Goal: Task Accomplishment & Management: Manage account settings

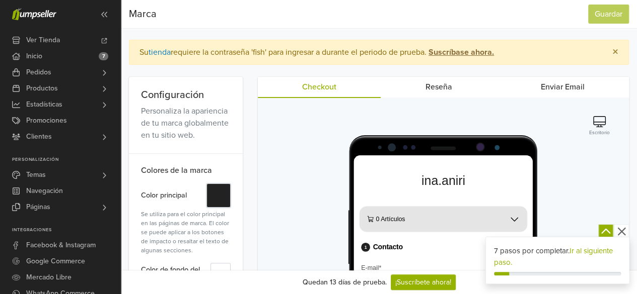
click at [215, 196] on button "#" at bounding box center [218, 196] width 24 height 24
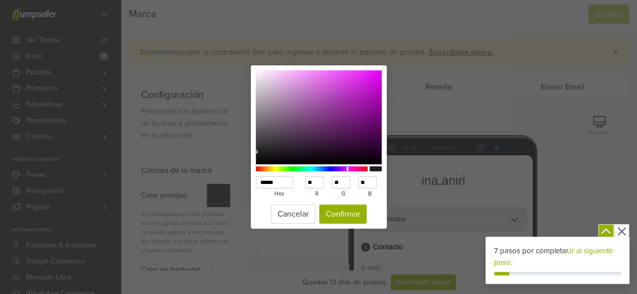
click at [347, 169] on div at bounding box center [312, 169] width 112 height 5
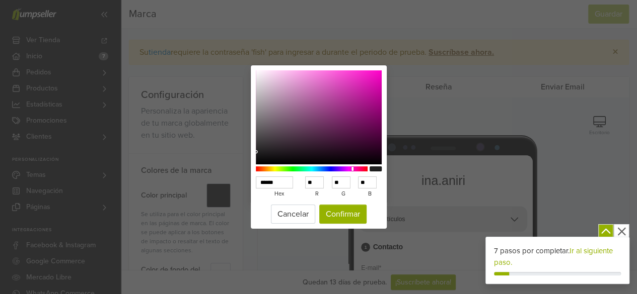
click at [352, 172] on div at bounding box center [312, 169] width 112 height 5
click at [352, 170] on div at bounding box center [352, 169] width 2 height 4
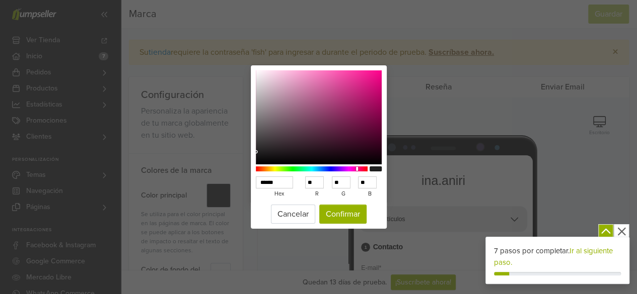
click at [357, 170] on div at bounding box center [312, 169] width 112 height 5
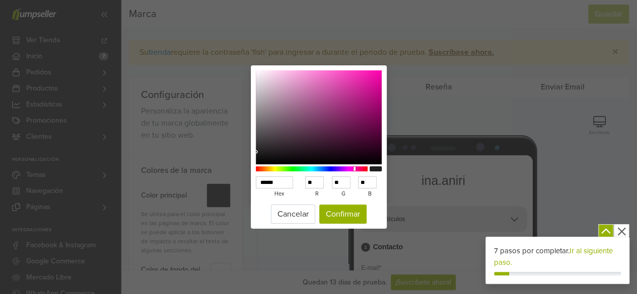
click at [354, 170] on div at bounding box center [355, 169] width 2 height 5
click at [333, 216] on button "Confirmar" at bounding box center [342, 214] width 47 height 19
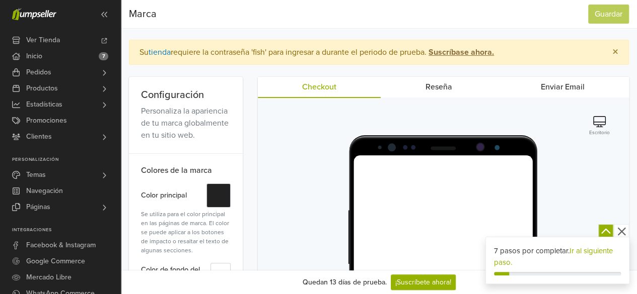
scroll to position [101, 0]
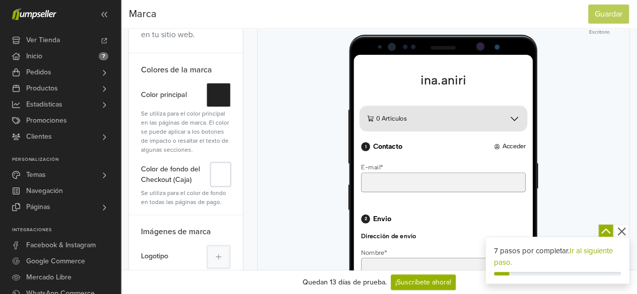
click at [219, 169] on button "#" at bounding box center [220, 175] width 20 height 24
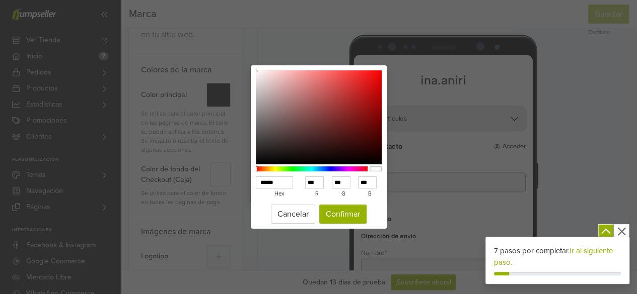
drag, startPoint x: 376, startPoint y: 169, endPoint x: 351, endPoint y: 172, distance: 24.4
click at [351, 172] on div at bounding box center [319, 169] width 126 height 9
drag, startPoint x: 255, startPoint y: 169, endPoint x: 278, endPoint y: 168, distance: 23.2
click at [278, 168] on div "****** hex *** r *** g *** b *** a" at bounding box center [319, 133] width 136 height 137
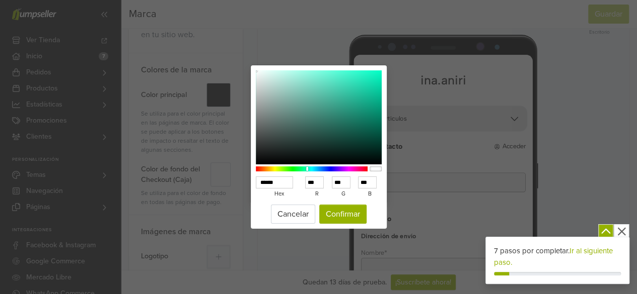
click at [307, 170] on div at bounding box center [312, 169] width 112 height 5
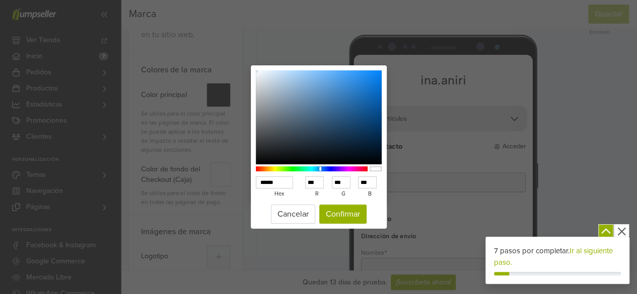
click at [320, 170] on div at bounding box center [312, 169] width 112 height 5
click at [349, 171] on div at bounding box center [312, 169] width 112 height 5
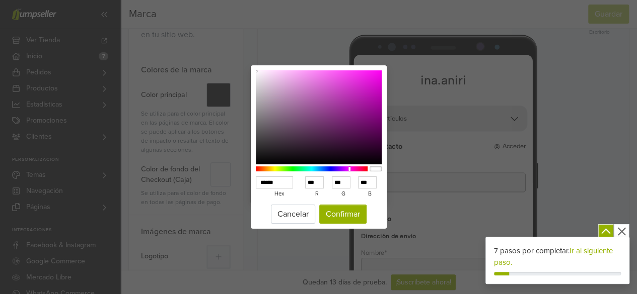
click at [343, 169] on div at bounding box center [312, 169] width 112 height 5
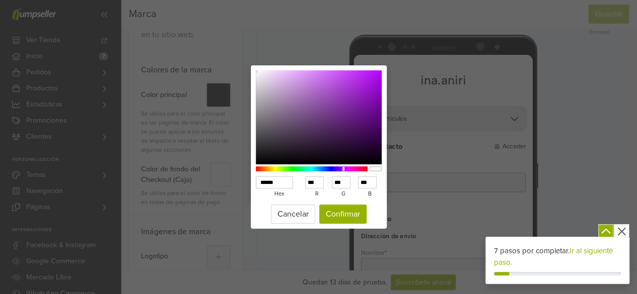
click at [335, 170] on div at bounding box center [312, 169] width 112 height 5
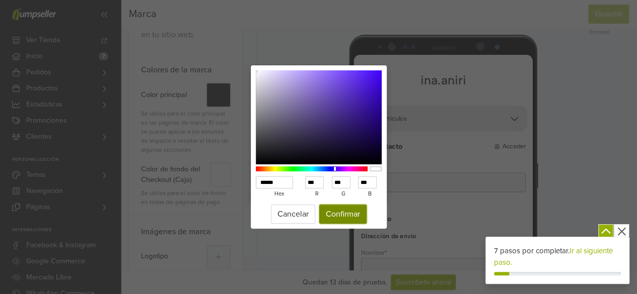
click at [339, 208] on button "Confirmar" at bounding box center [342, 214] width 47 height 19
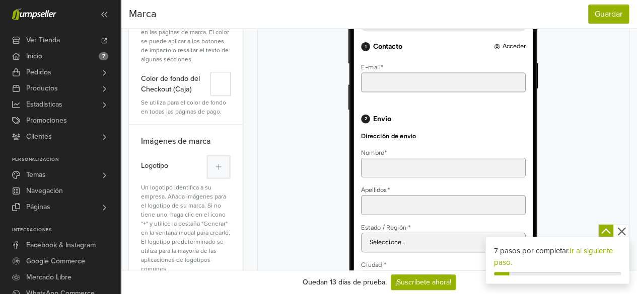
scroll to position [201, 0]
click at [212, 167] on button at bounding box center [218, 167] width 24 height 24
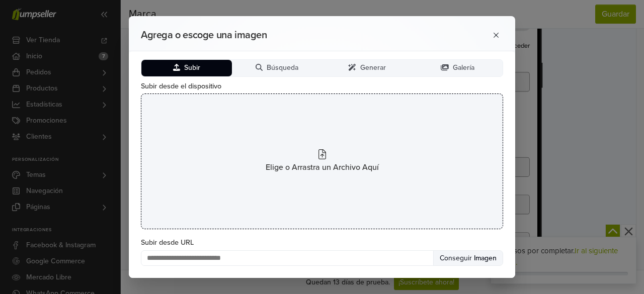
click at [319, 158] on icon at bounding box center [323, 155] width 8 height 10
click at [316, 155] on div "Elige o Arrastra un Archivo Aquí" at bounding box center [322, 162] width 362 height 136
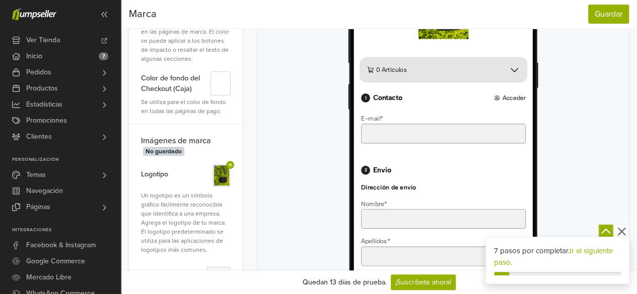
scroll to position [0, 0]
click at [170, 147] on span "No guardado" at bounding box center [163, 151] width 41 height 9
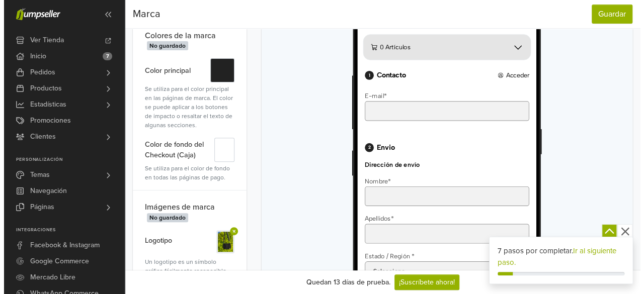
scroll to position [151, 0]
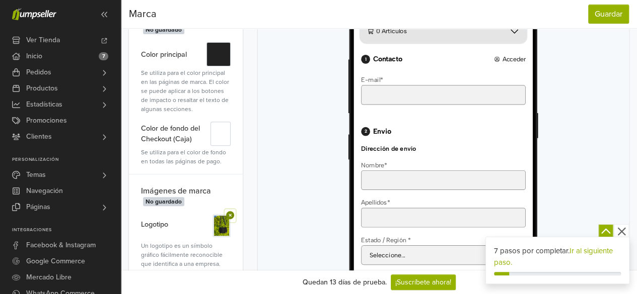
click at [233, 209] on button at bounding box center [230, 215] width 11 height 13
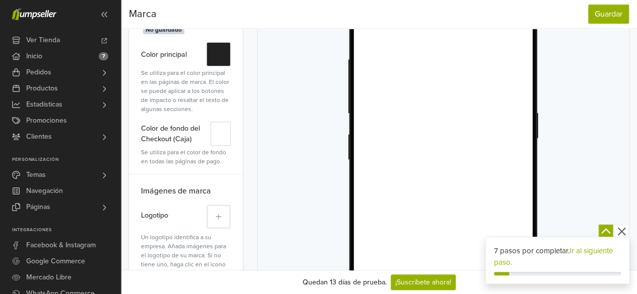
click at [225, 217] on button at bounding box center [218, 217] width 24 height 24
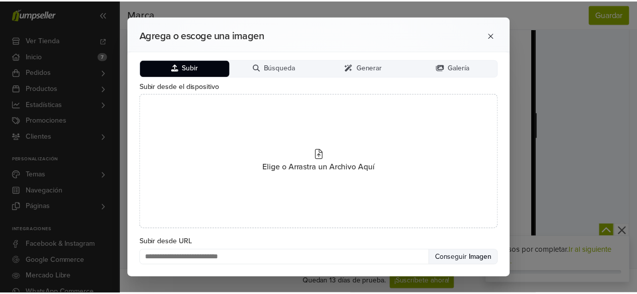
scroll to position [0, 0]
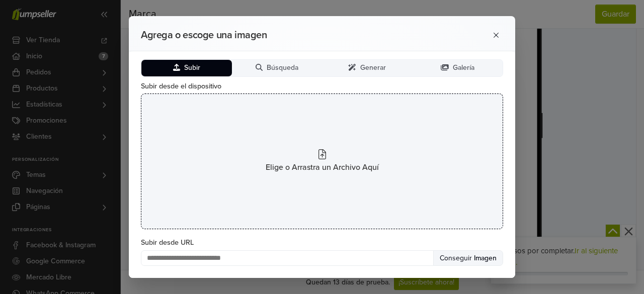
click at [321, 164] on span "Elige o Arrastra un Archivo Aquí" at bounding box center [322, 168] width 113 height 12
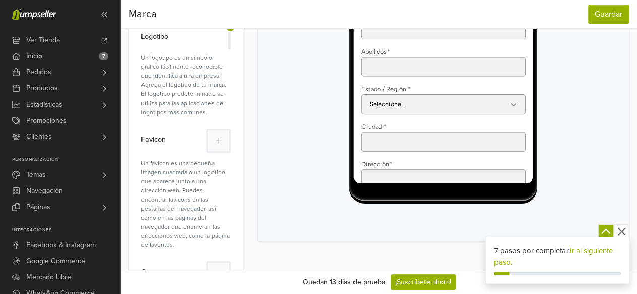
scroll to position [352, 0]
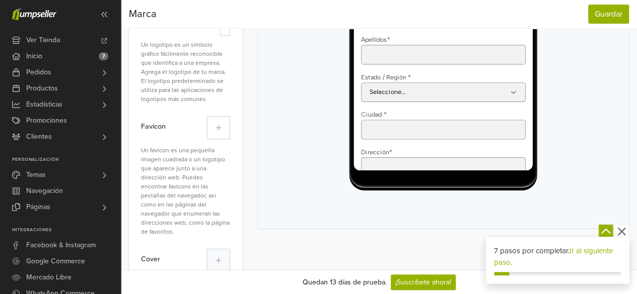
click at [221, 128] on icon at bounding box center [218, 127] width 6 height 7
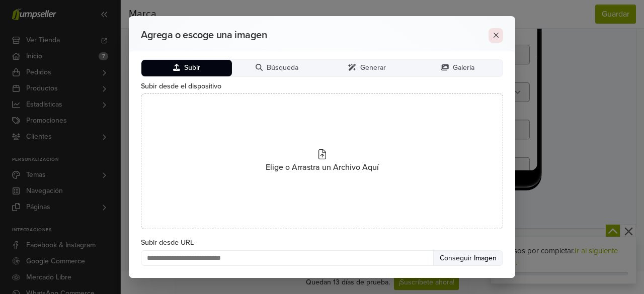
click at [502, 38] on button at bounding box center [496, 35] width 15 height 15
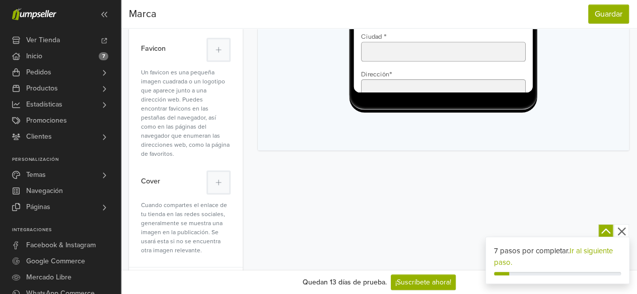
scroll to position [376, 0]
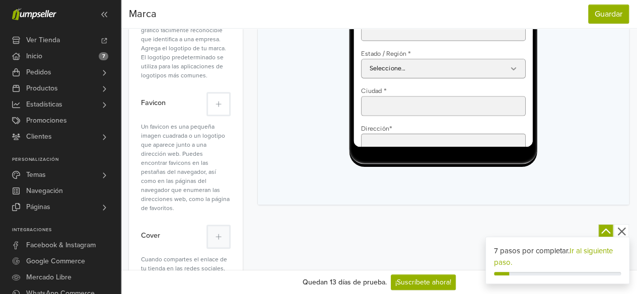
click at [217, 103] on icon at bounding box center [218, 104] width 6 height 7
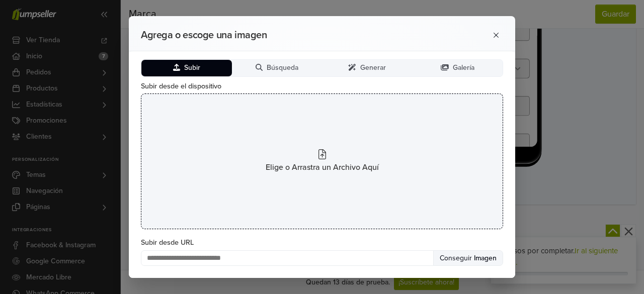
click at [310, 143] on div "Elige o Arrastra un Archivo Aquí" at bounding box center [322, 162] width 362 height 136
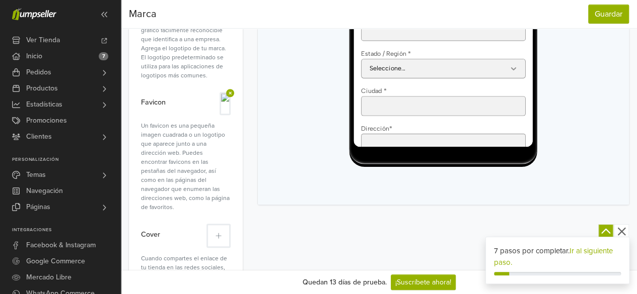
click at [216, 231] on button at bounding box center [218, 236] width 24 height 24
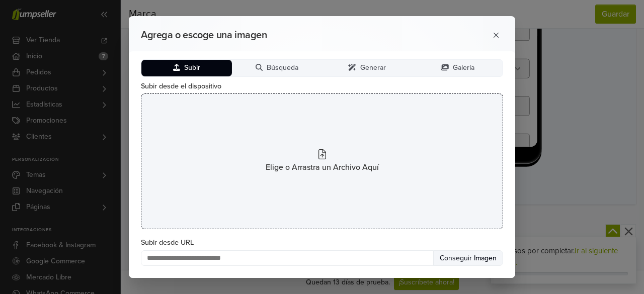
click at [319, 159] on icon at bounding box center [323, 155] width 8 height 10
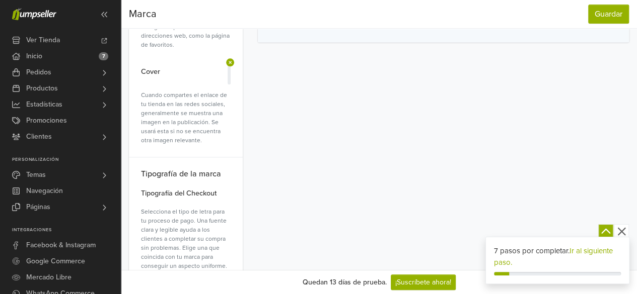
scroll to position [575, 0]
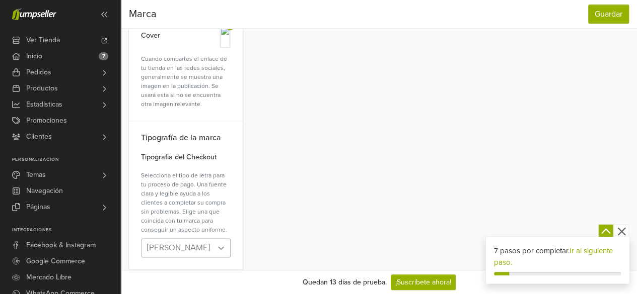
click at [223, 243] on icon at bounding box center [221, 248] width 10 height 10
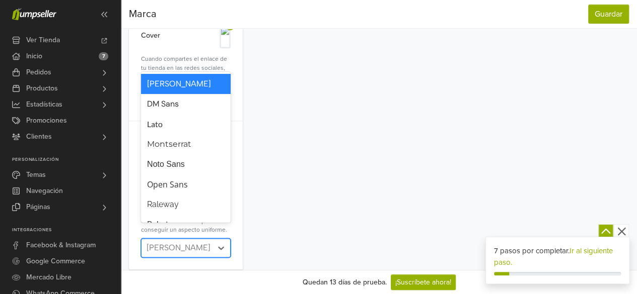
scroll to position [19, 0]
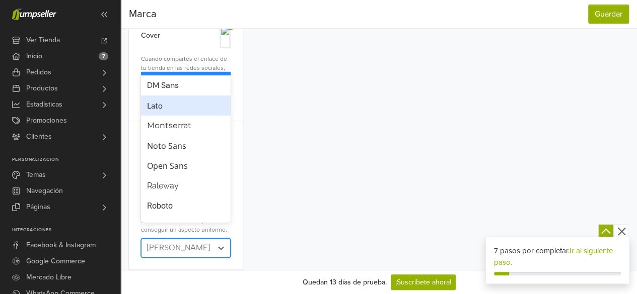
click at [167, 105] on div "Lato" at bounding box center [186, 106] width 78 height 12
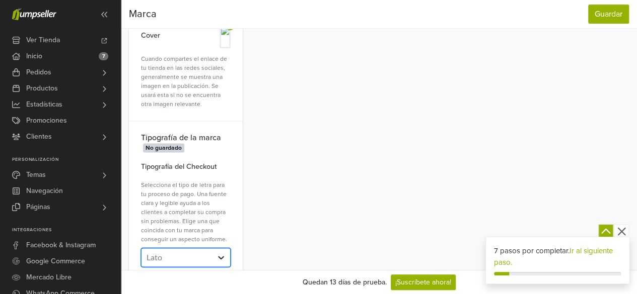
scroll to position [0, 0]
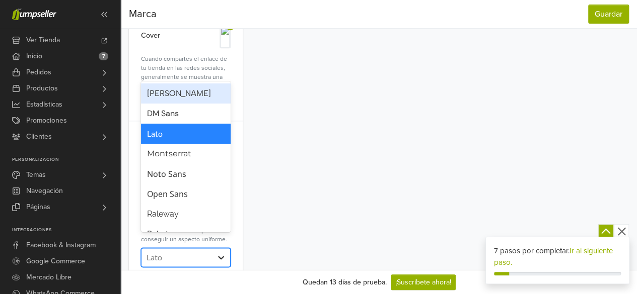
click at [217, 253] on icon at bounding box center [221, 258] width 10 height 10
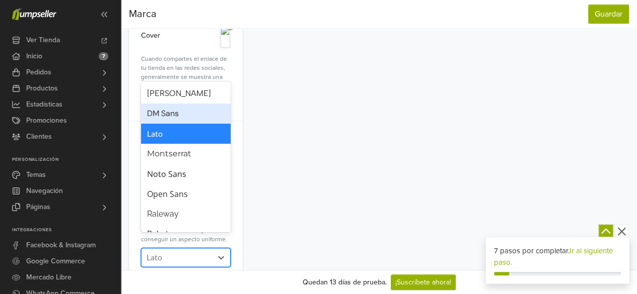
click at [163, 114] on div "DM Sans" at bounding box center [186, 114] width 78 height 12
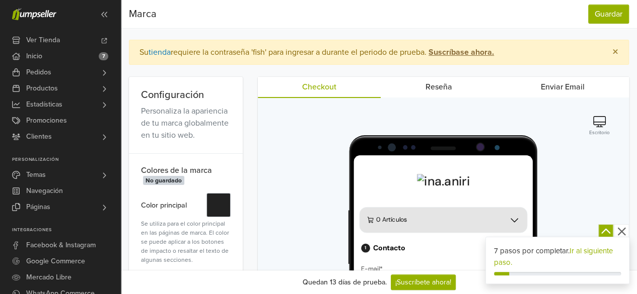
click at [445, 86] on link "Reseña" at bounding box center [438, 87] width 115 height 20
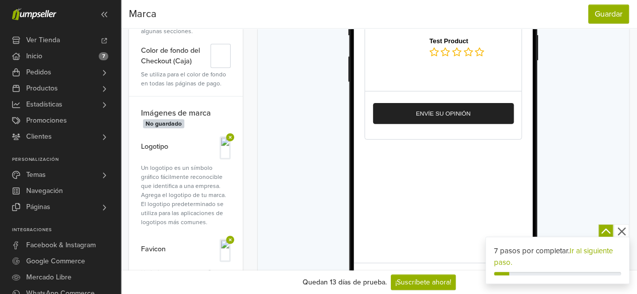
scroll to position [252, 0]
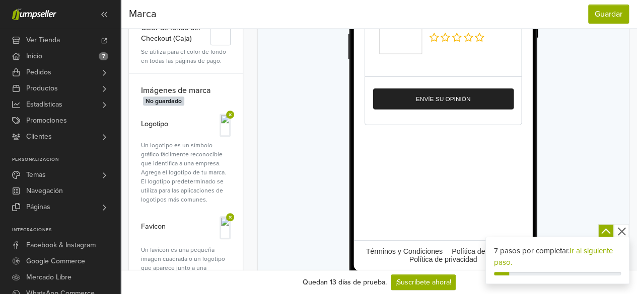
click at [391, 121] on html "Tu opinión importa Por favor tome un minuto para revisar su compra reciente Tes…" at bounding box center [454, 53] width 201 height 298
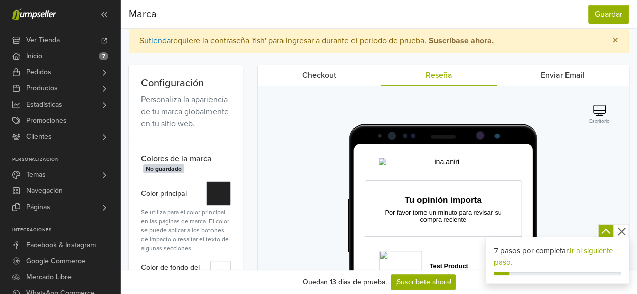
scroll to position [0, 0]
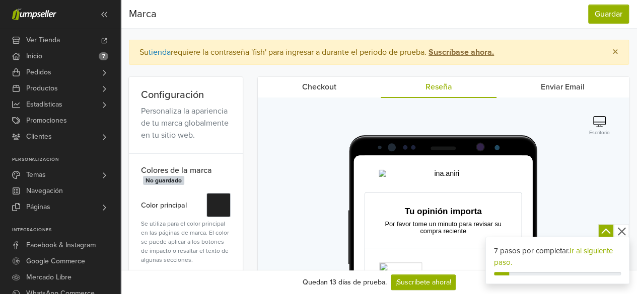
click at [556, 87] on link "Enviar Email" at bounding box center [562, 87] width 132 height 20
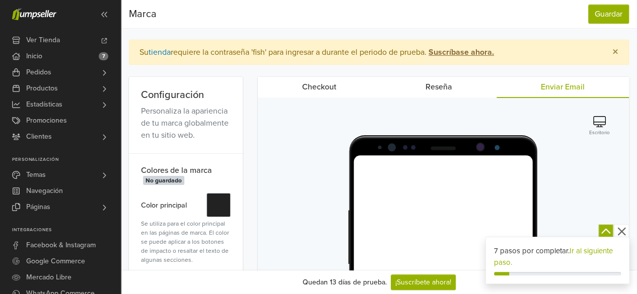
click at [299, 87] on link "Checkout" at bounding box center [319, 87] width 123 height 20
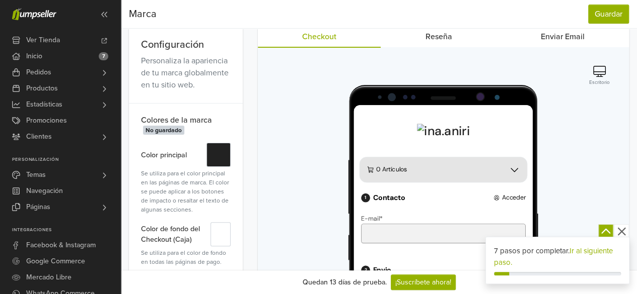
click at [622, 232] on icon "button" at bounding box center [621, 232] width 13 height 13
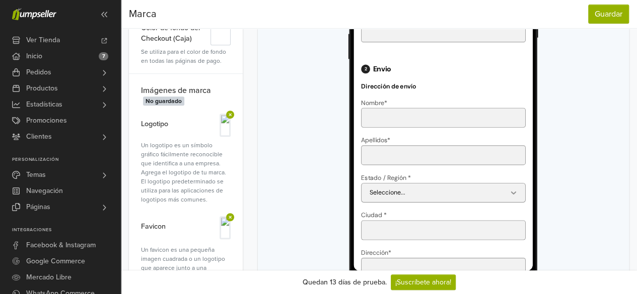
scroll to position [151, 0]
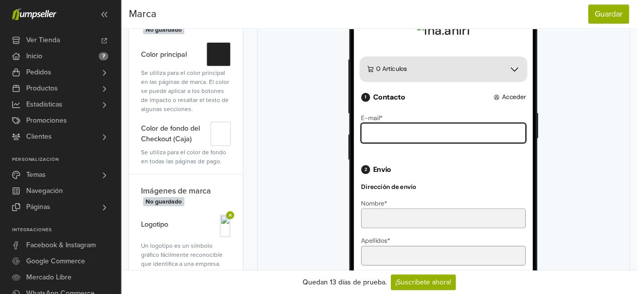
click at [383, 161] on input "E-mail *" at bounding box center [454, 149] width 185 height 22
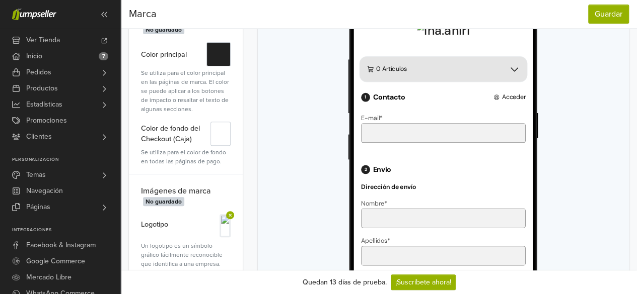
click at [577, 159] on div at bounding box center [443, 188] width 347 height 459
click at [511, 113] on div "Acceder" at bounding box center [529, 109] width 36 height 9
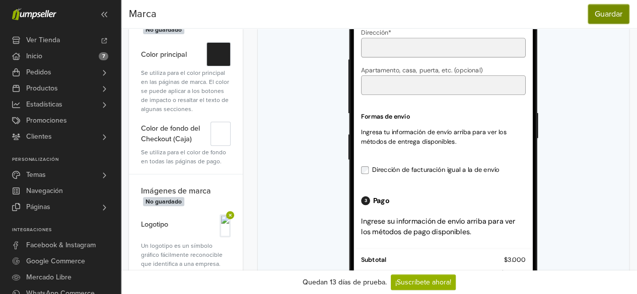
click at [618, 15] on button "Guardar" at bounding box center [608, 14] width 41 height 19
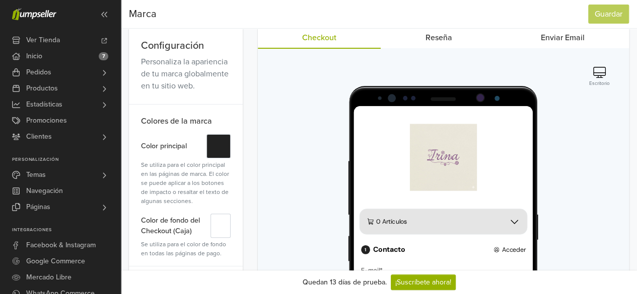
scroll to position [0, 0]
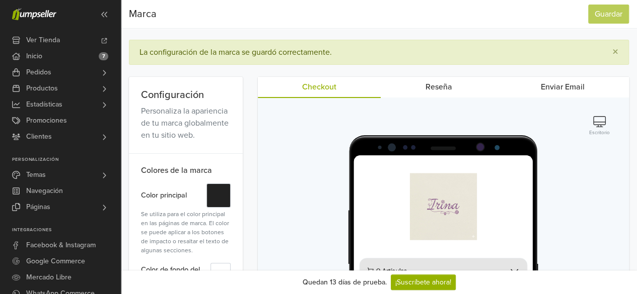
click at [601, 122] on icon "button" at bounding box center [599, 121] width 13 height 11
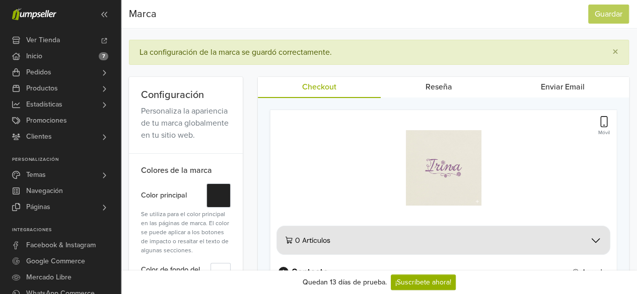
click at [453, 91] on link "Reseña" at bounding box center [438, 87] width 115 height 20
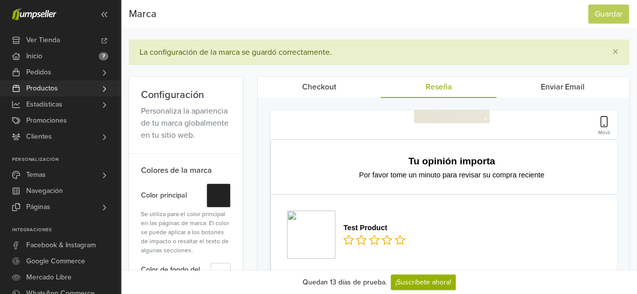
click at [82, 83] on link "Productos" at bounding box center [60, 89] width 120 height 16
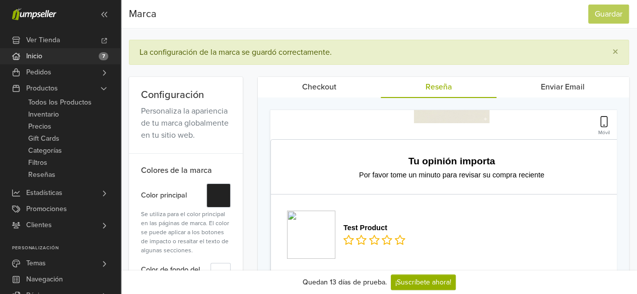
click at [90, 62] on link "Inicio 7" at bounding box center [60, 56] width 120 height 16
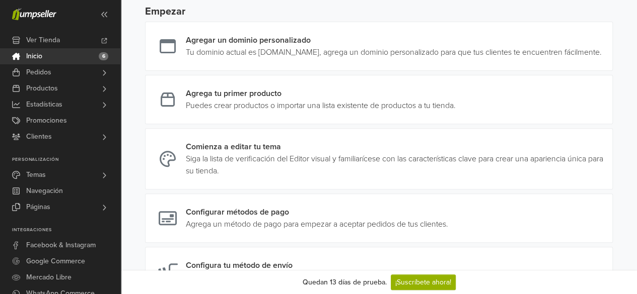
scroll to position [151, 0]
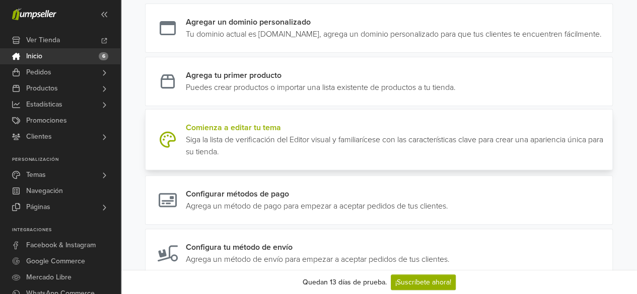
click at [608, 137] on link at bounding box center [608, 140] width 0 height 36
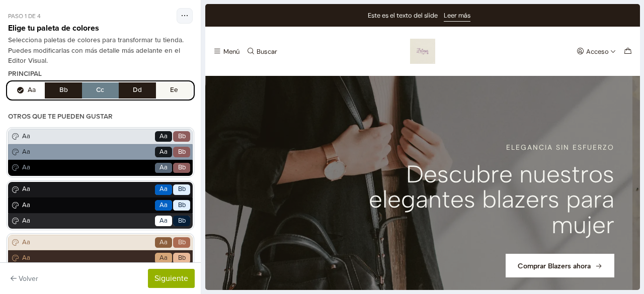
click at [297, 200] on link "1 / 3" at bounding box center [418, 217] width 427 height 282
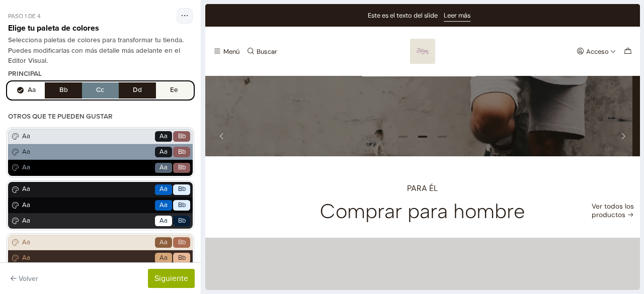
scroll to position [50, 0]
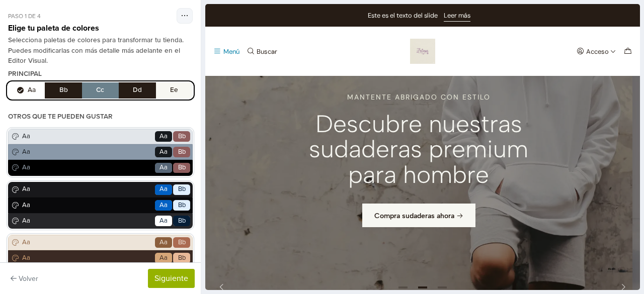
click at [223, 46] on button "Menú" at bounding box center [226, 51] width 30 height 14
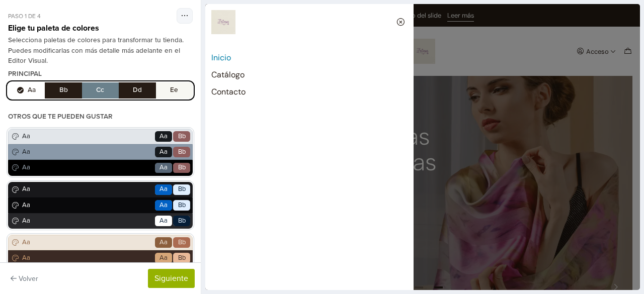
click at [400, 19] on icon "Cerrar" at bounding box center [401, 22] width 10 height 9
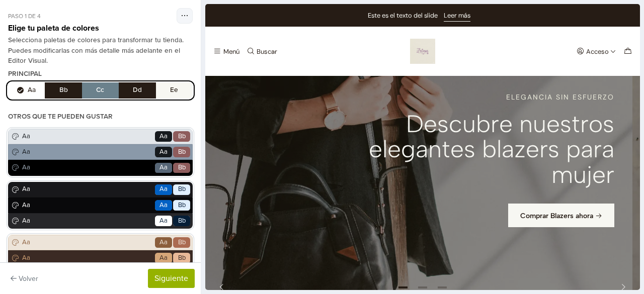
click at [57, 91] on button "Aa Bb Cc Dd Ee" at bounding box center [100, 91] width 185 height 16
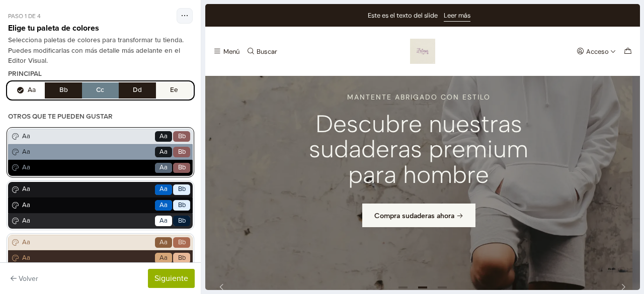
click at [103, 131] on div "Aa Go Aa Bb" at bounding box center [100, 137] width 185 height 16
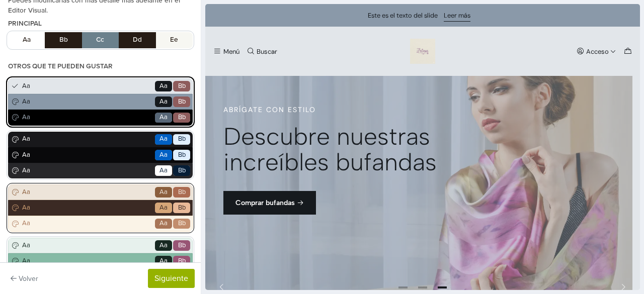
click at [79, 207] on span "Aa" at bounding box center [86, 208] width 133 height 10
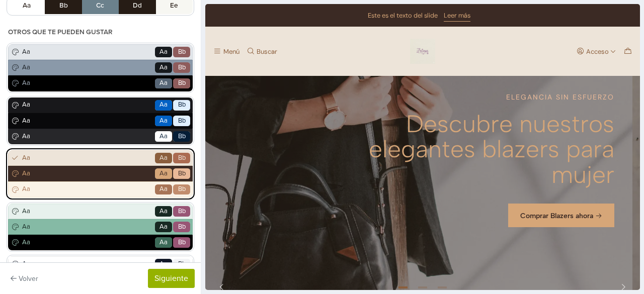
scroll to position [101, 0]
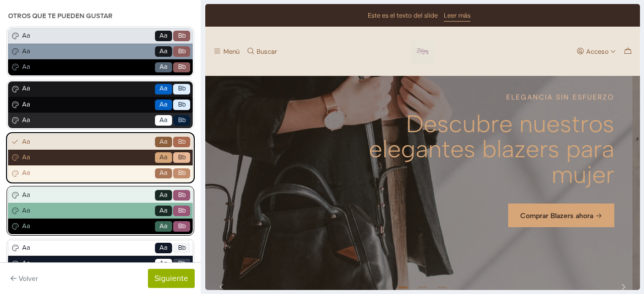
click at [86, 192] on span "Aa" at bounding box center [86, 196] width 133 height 10
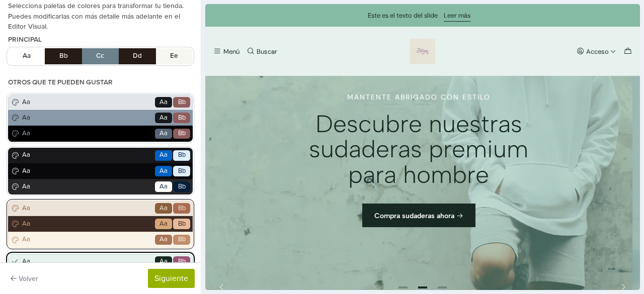
scroll to position [50, 0]
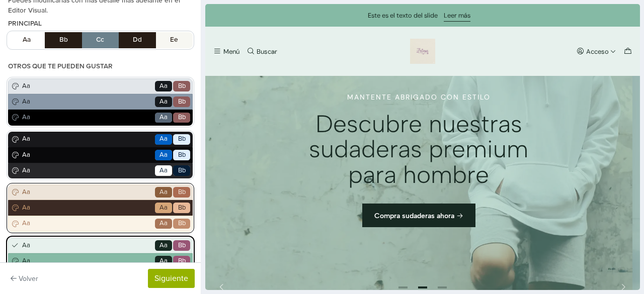
click at [84, 209] on span "Aa" at bounding box center [86, 208] width 133 height 10
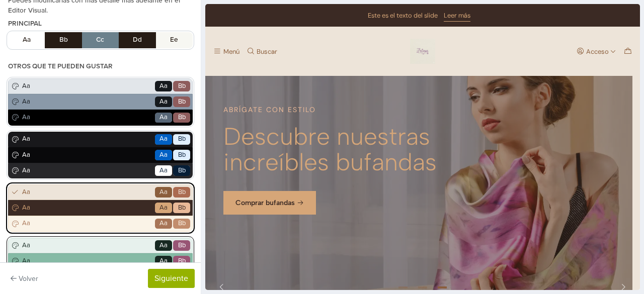
click at [92, 244] on span "Aa" at bounding box center [86, 246] width 133 height 10
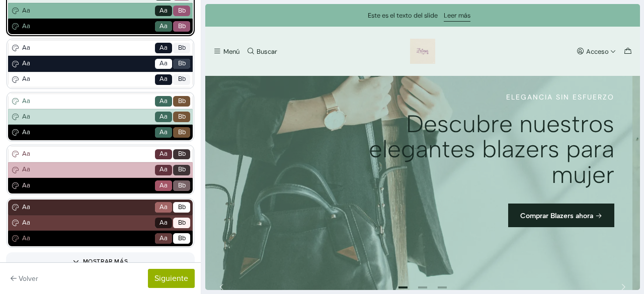
scroll to position [302, 0]
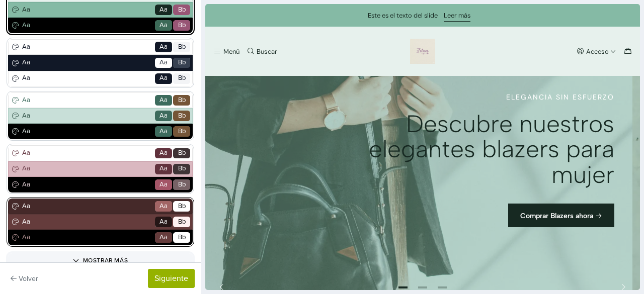
click at [97, 215] on div "Aa Go Aa Bb" at bounding box center [100, 222] width 185 height 16
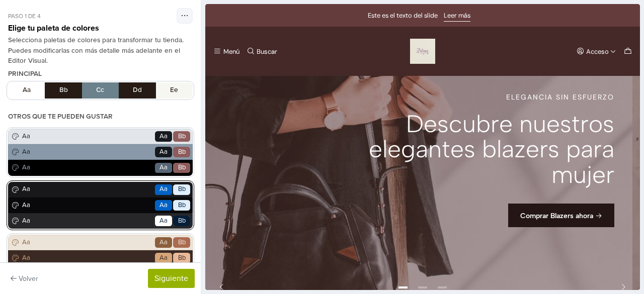
scroll to position [50, 0]
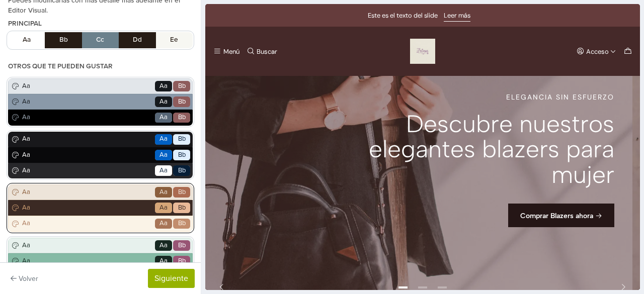
click at [78, 204] on span "Aa" at bounding box center [86, 208] width 133 height 10
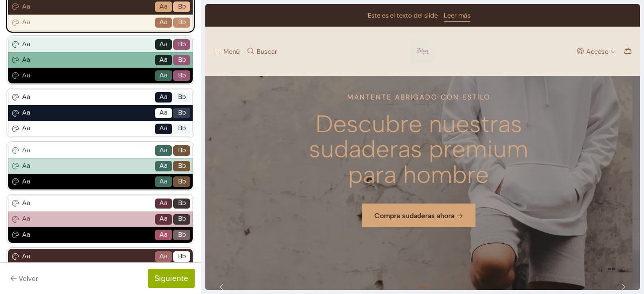
scroll to position [347, 0]
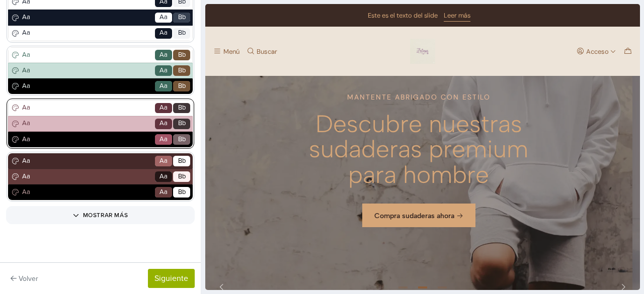
click at [54, 129] on div "Aa Go Aa Bb" at bounding box center [100, 124] width 185 height 16
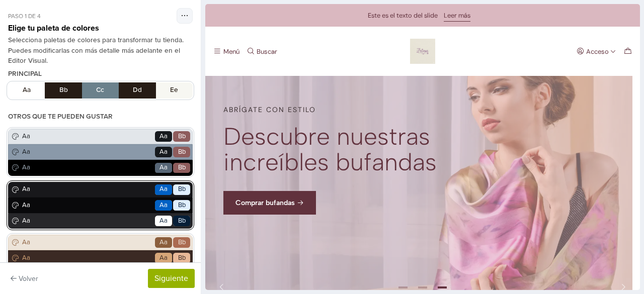
click at [110, 210] on div "Aa Go Aa Bb" at bounding box center [100, 206] width 185 height 16
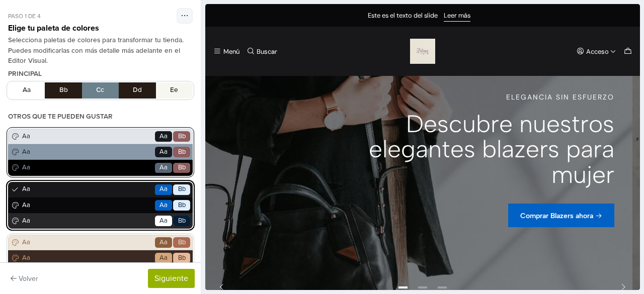
click at [97, 152] on span "Aa" at bounding box center [86, 152] width 133 height 10
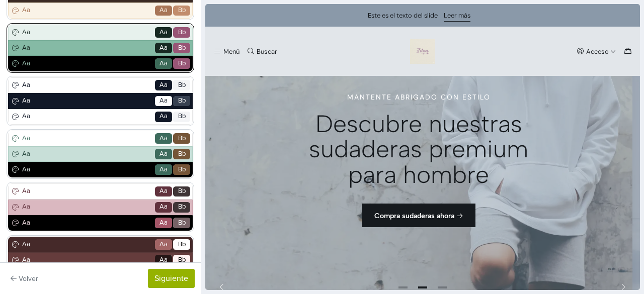
scroll to position [302, 0]
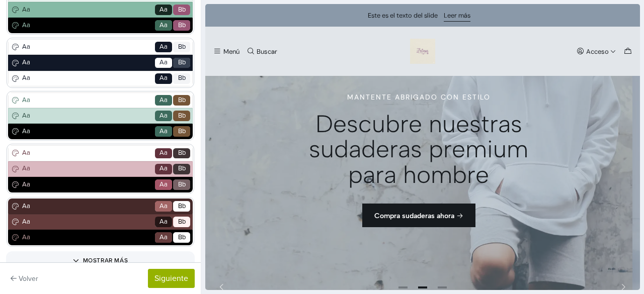
click at [67, 88] on div "Aa Go Aa Bb Aa Go Aa Bb Aa Go Aa Bb Aa Go Aa Bb Aa Go Aa Bb Aa Go Aa Bb Aa Go A…" at bounding box center [100, 36] width 185 height 419
click at [68, 103] on span "Aa" at bounding box center [86, 101] width 133 height 10
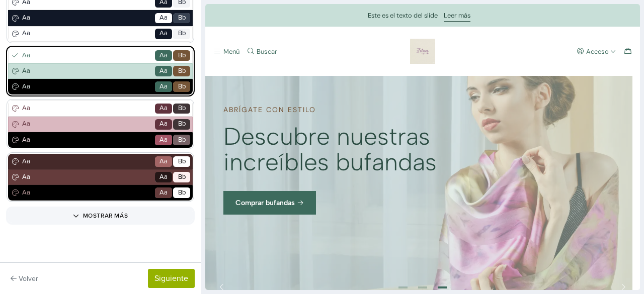
scroll to position [347, 0]
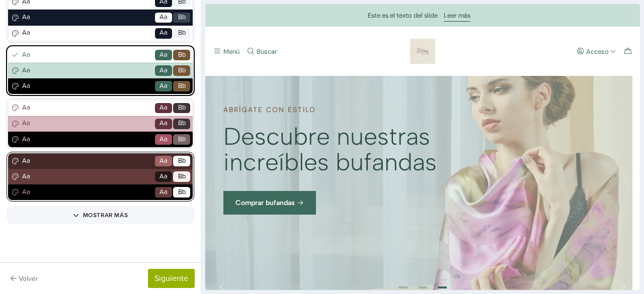
click at [92, 191] on span "Aa" at bounding box center [86, 193] width 133 height 10
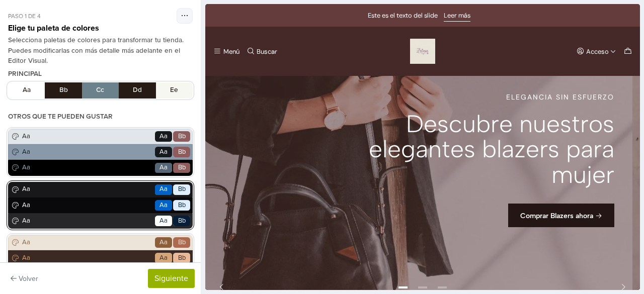
click at [117, 205] on span "Aa" at bounding box center [86, 206] width 133 height 10
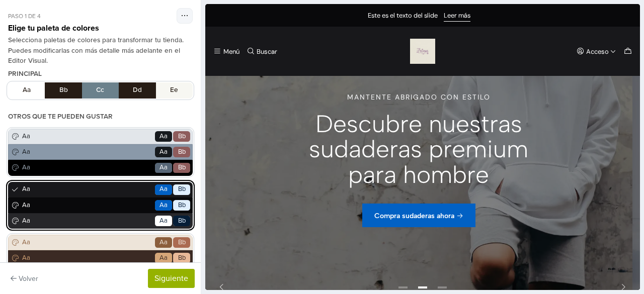
click at [117, 205] on span "Aa" at bounding box center [86, 206] width 133 height 10
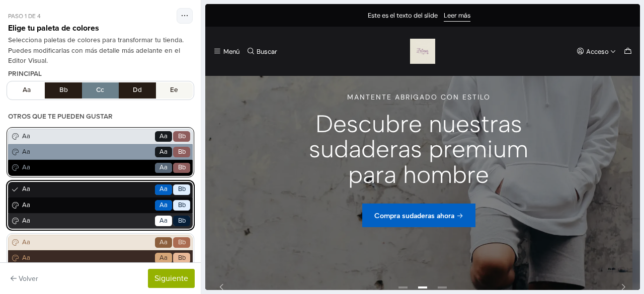
click at [128, 146] on div "Aa Go Aa Bb" at bounding box center [100, 152] width 185 height 16
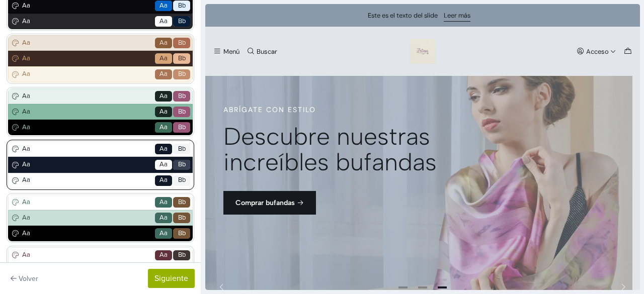
scroll to position [252, 0]
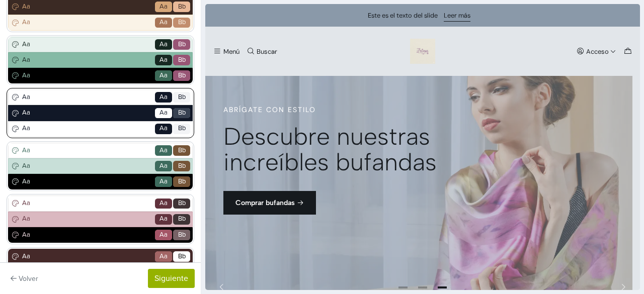
click at [111, 90] on div "Aa Go Aa Bb" at bounding box center [100, 98] width 185 height 16
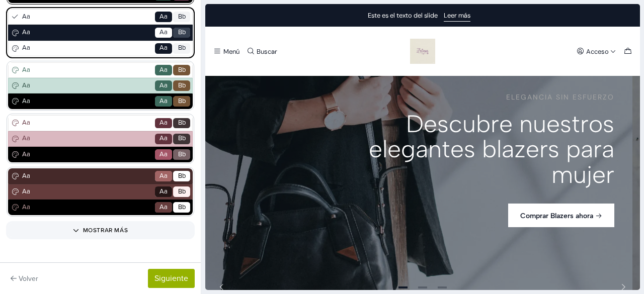
scroll to position [347, 0]
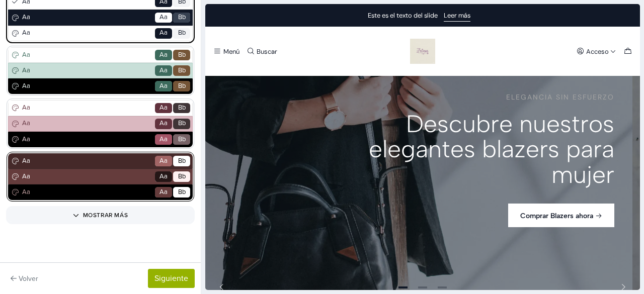
click at [97, 183] on div "Aa Go Aa Bb" at bounding box center [100, 177] width 185 height 16
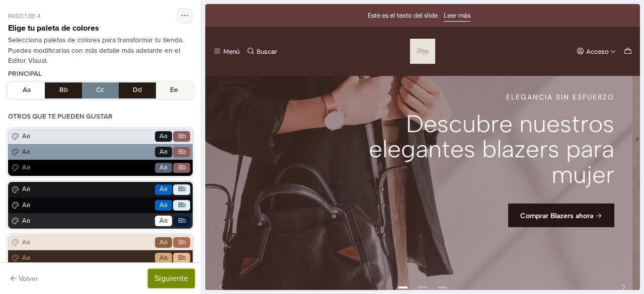
click at [159, 280] on button "Siguiente" at bounding box center [171, 278] width 47 height 19
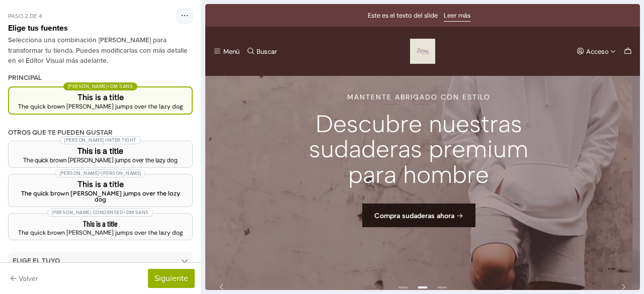
click at [127, 104] on div "The quick brown fox jumps over the lazy dog" at bounding box center [100, 107] width 167 height 6
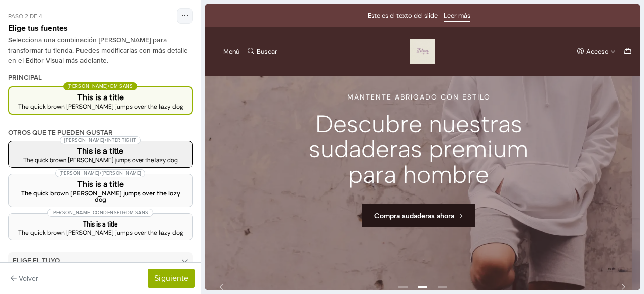
click at [135, 158] on div "The quick brown fox jumps over the lazy dog" at bounding box center [101, 161] width 168 height 6
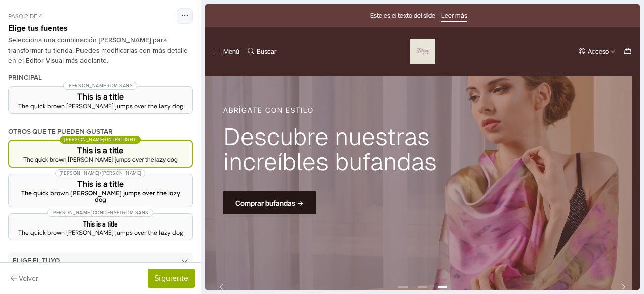
click at [148, 155] on button "Geist + Inter Tight This is a title The quick brown fox jumps over the lazy dog" at bounding box center [100, 154] width 185 height 28
click at [357, 153] on link "3 / 3" at bounding box center [418, 167] width 427 height 282
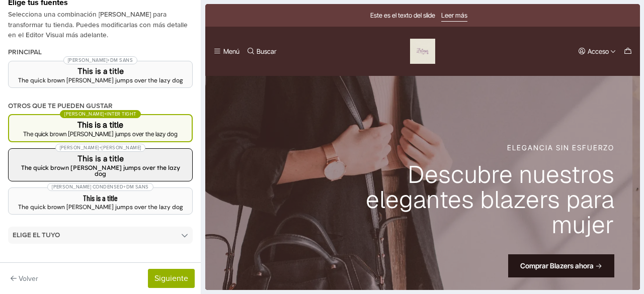
scroll to position [40, 0]
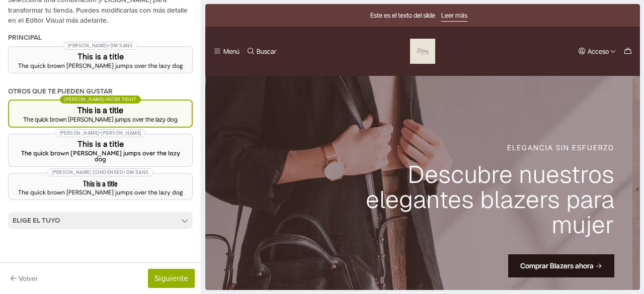
click at [163, 215] on summary "Elige el tuyo" at bounding box center [100, 220] width 185 height 17
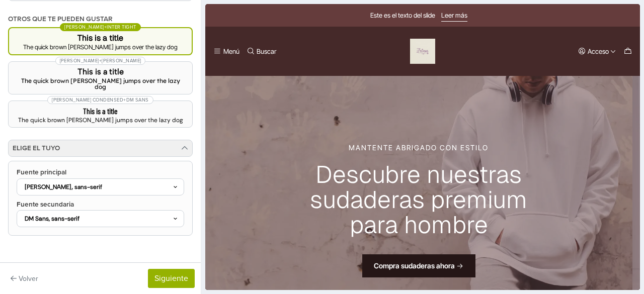
scroll to position [115, 0]
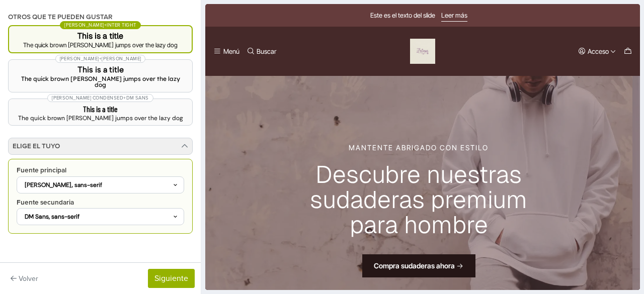
click at [89, 181] on div "Albert Sans, sans-serif" at bounding box center [96, 185] width 154 height 9
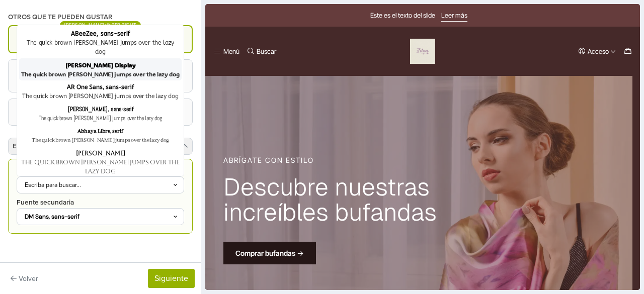
click at [91, 60] on div "ADLaM Display" at bounding box center [100, 64] width 159 height 9
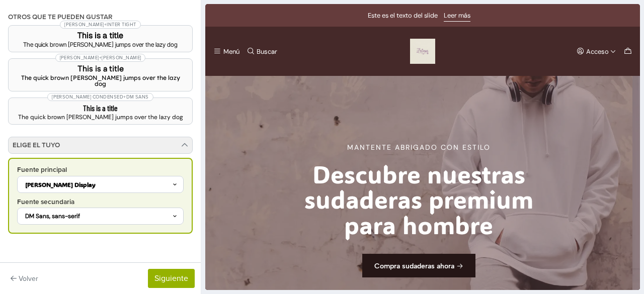
click at [132, 213] on div "DM Sans, sans-serif" at bounding box center [95, 216] width 153 height 9
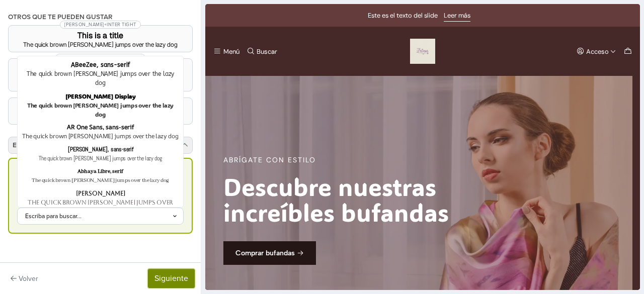
click at [166, 275] on button "Siguiente" at bounding box center [171, 278] width 47 height 19
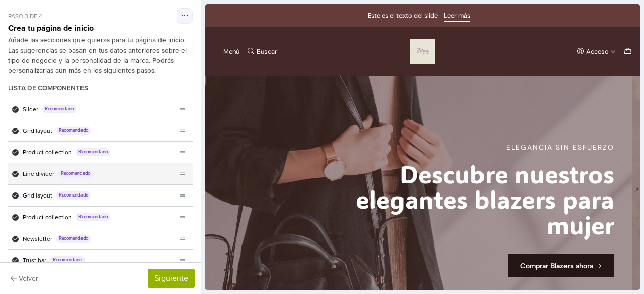
scroll to position [43, 0]
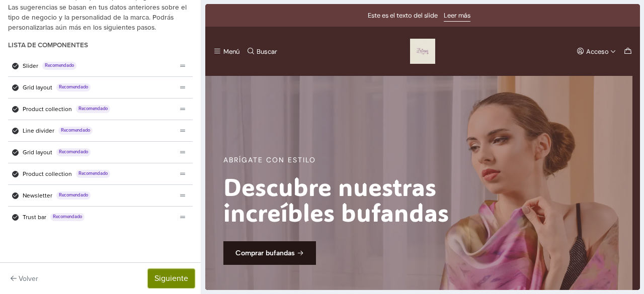
click at [174, 282] on button "Siguiente" at bounding box center [171, 278] width 47 height 19
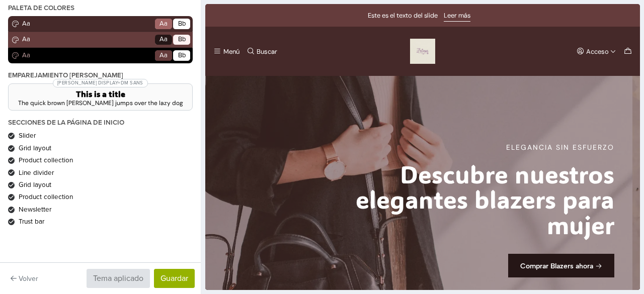
scroll to position [64, 0]
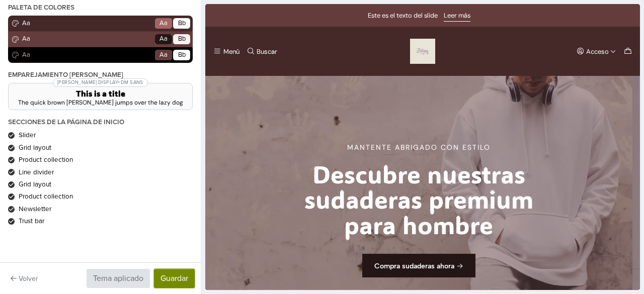
click at [171, 276] on button "Guardar" at bounding box center [174, 278] width 41 height 19
